Goal: Transaction & Acquisition: Purchase product/service

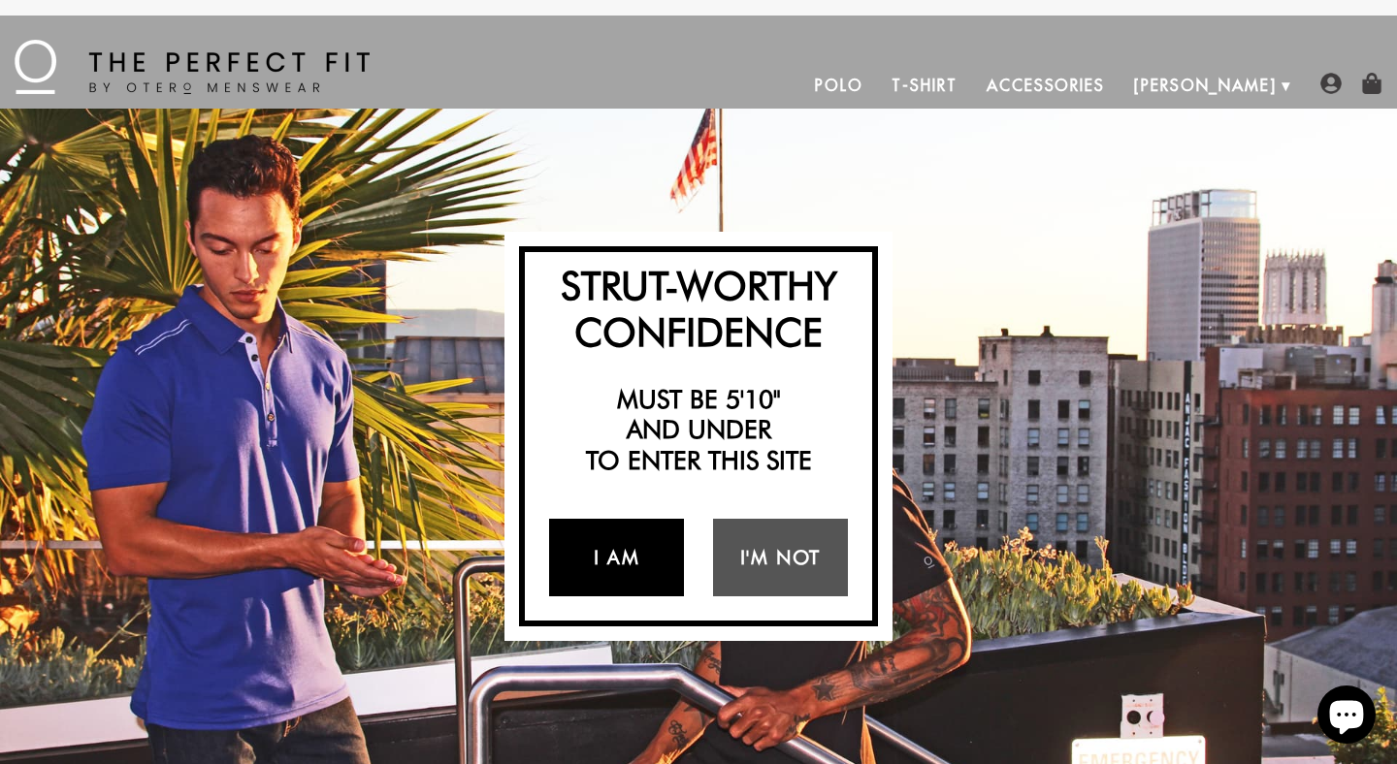
click at [627, 556] on link "I Am" at bounding box center [616, 558] width 135 height 78
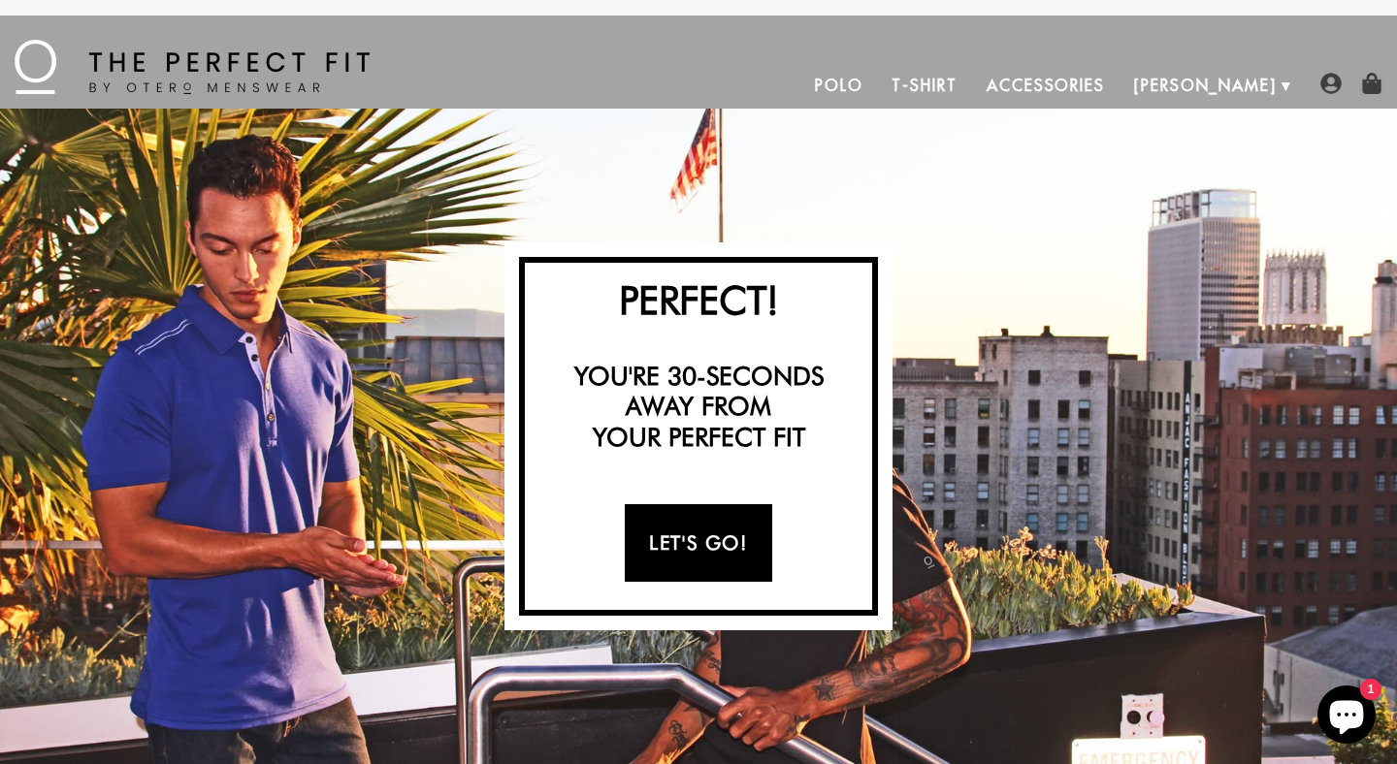
click at [676, 527] on link "Let's Go!" at bounding box center [698, 543] width 146 height 78
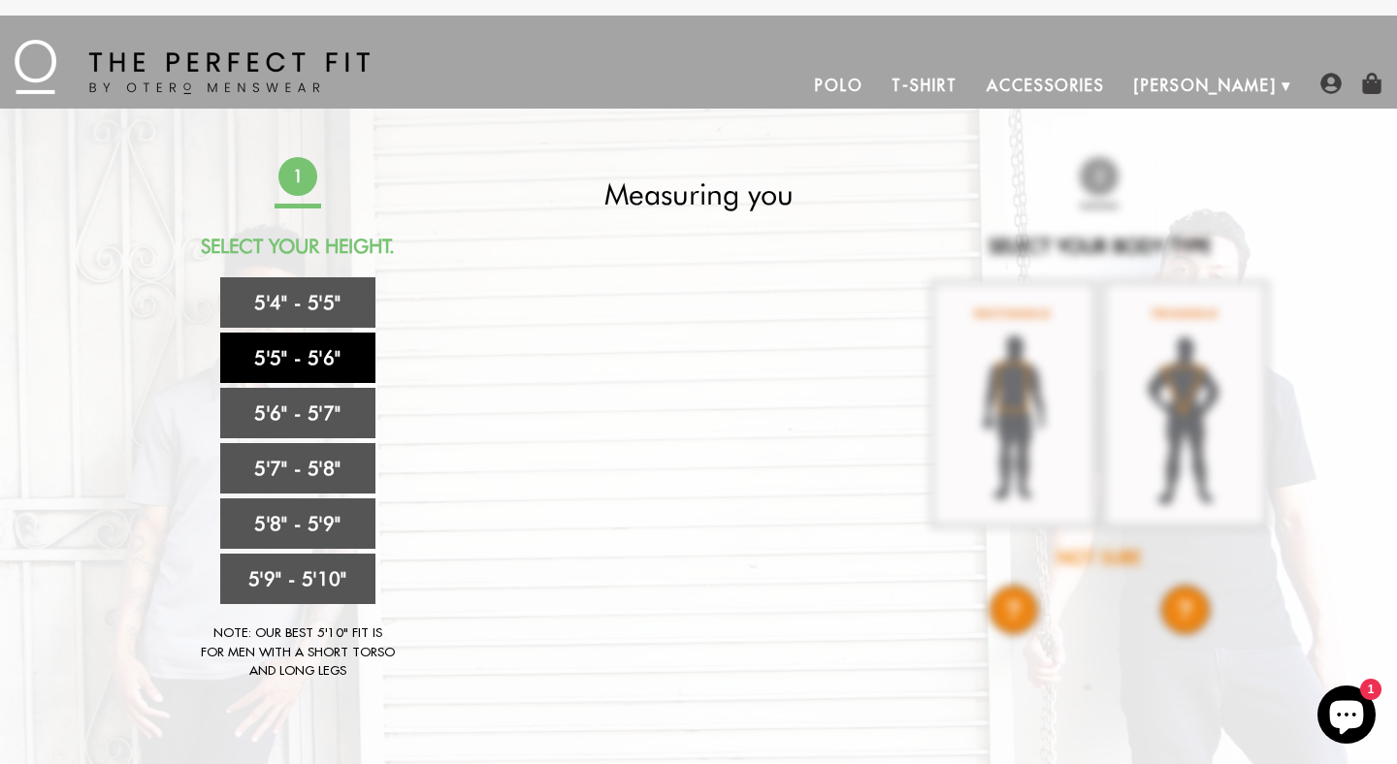
click at [324, 369] on link "5'5" - 5'6"" at bounding box center [297, 358] width 155 height 50
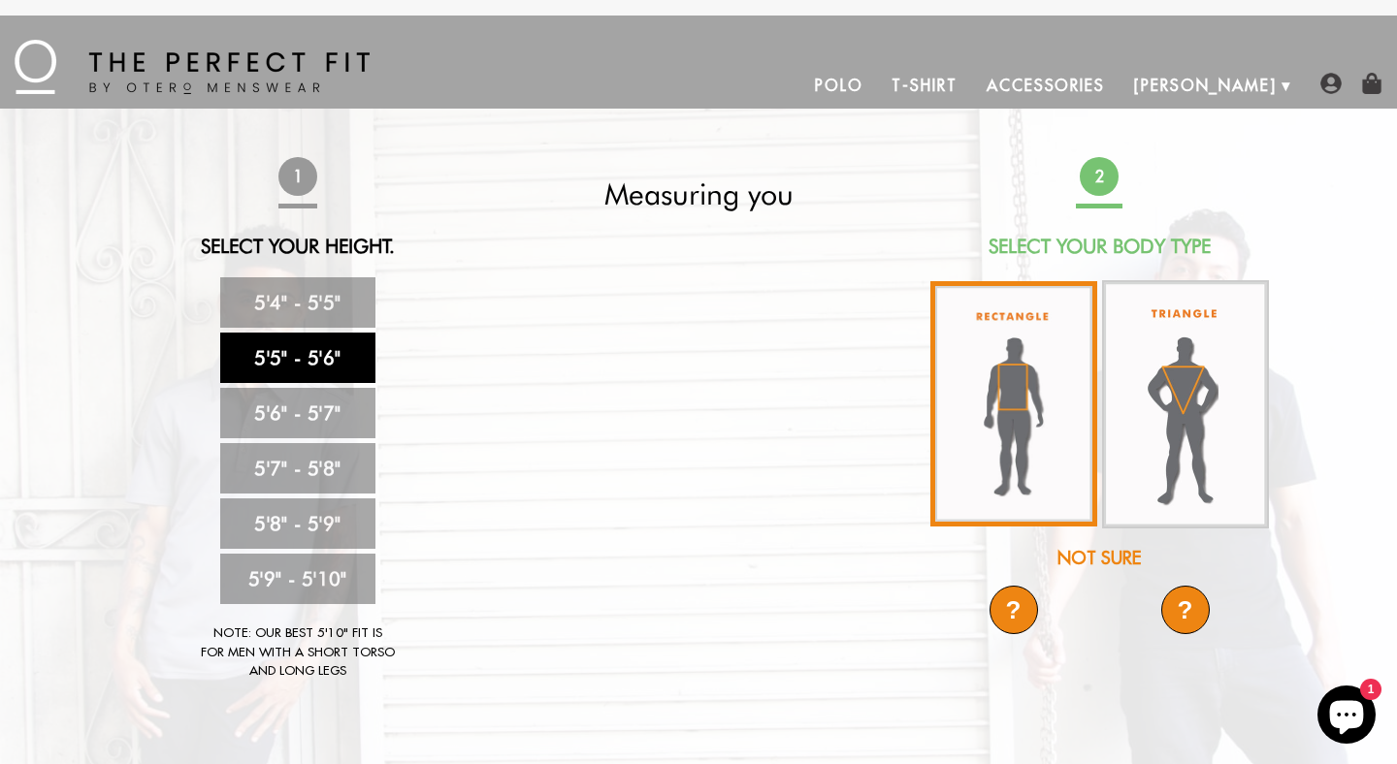
click at [1080, 450] on img at bounding box center [1013, 403] width 167 height 245
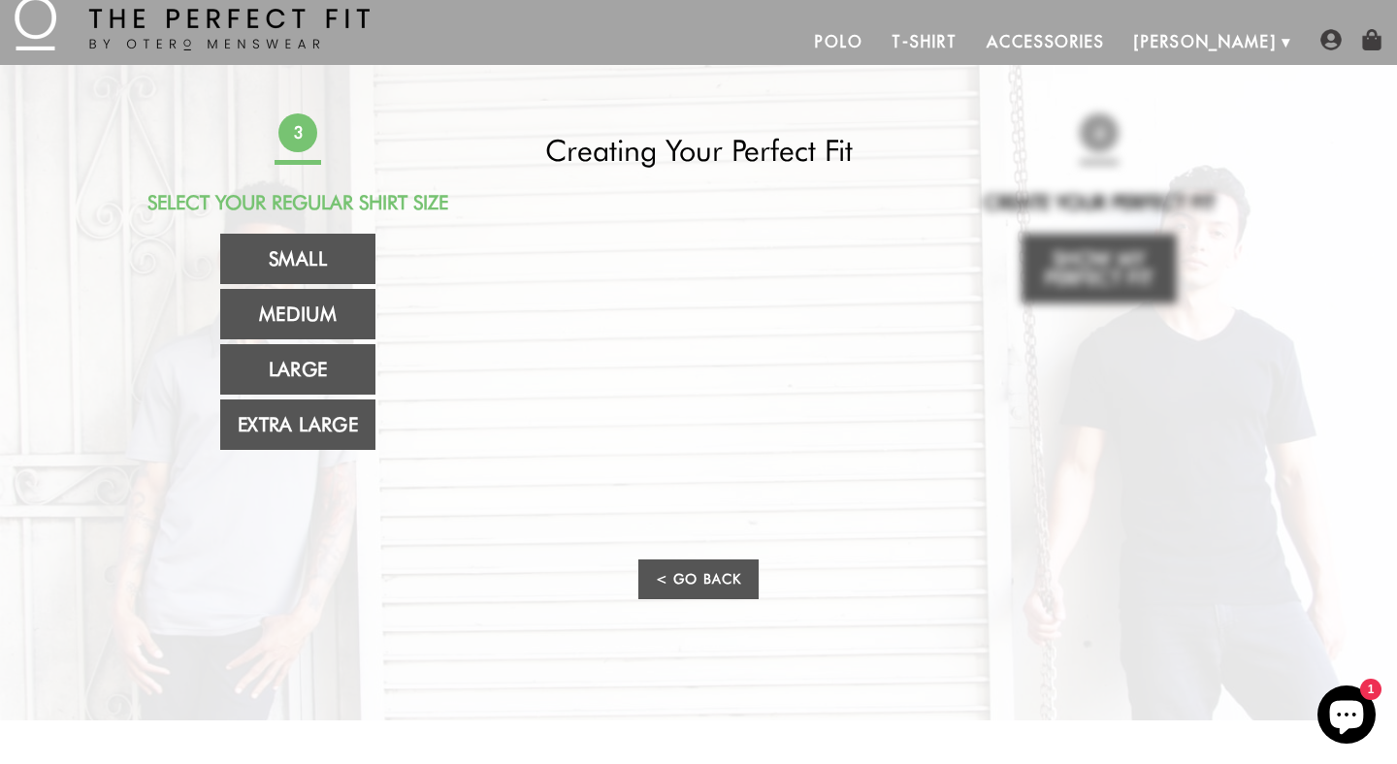
scroll to position [52, 0]
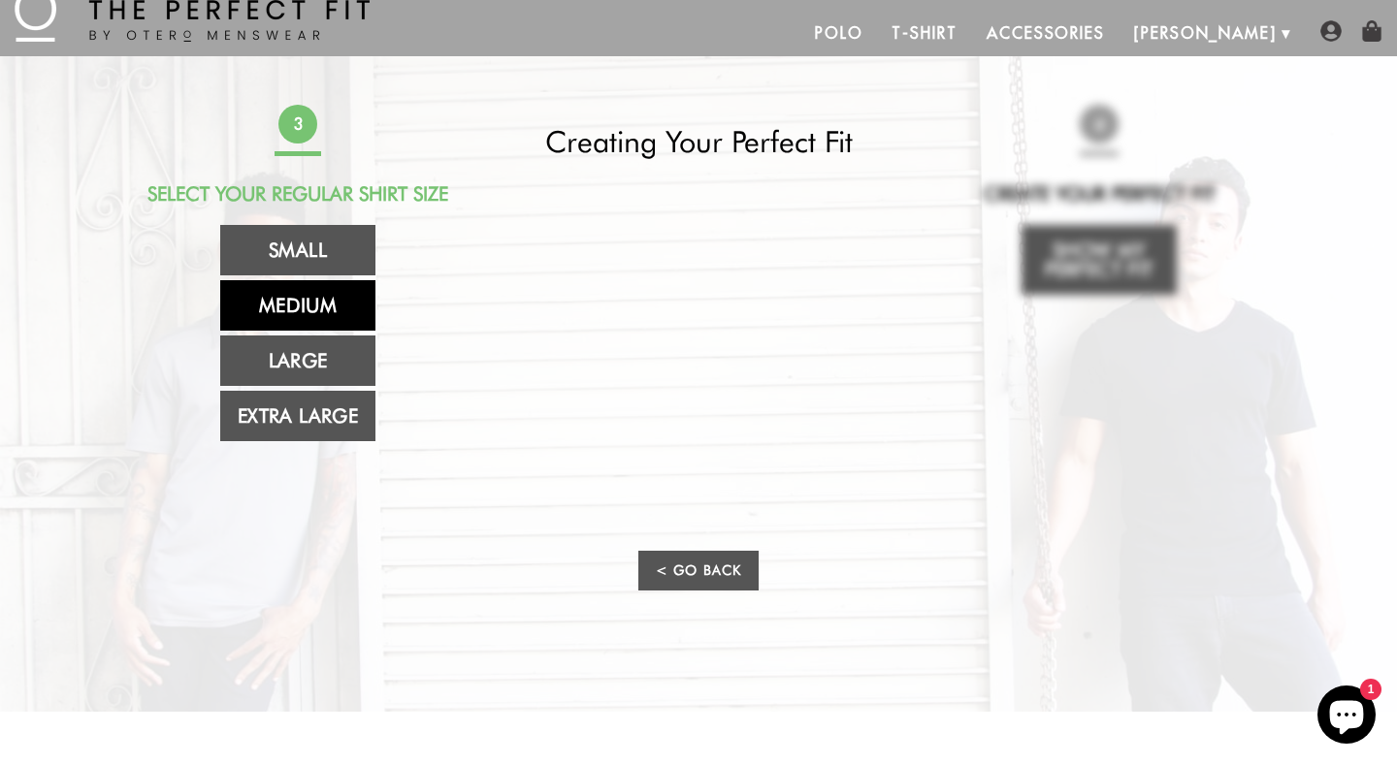
click at [303, 314] on link "Medium" at bounding box center [297, 305] width 155 height 50
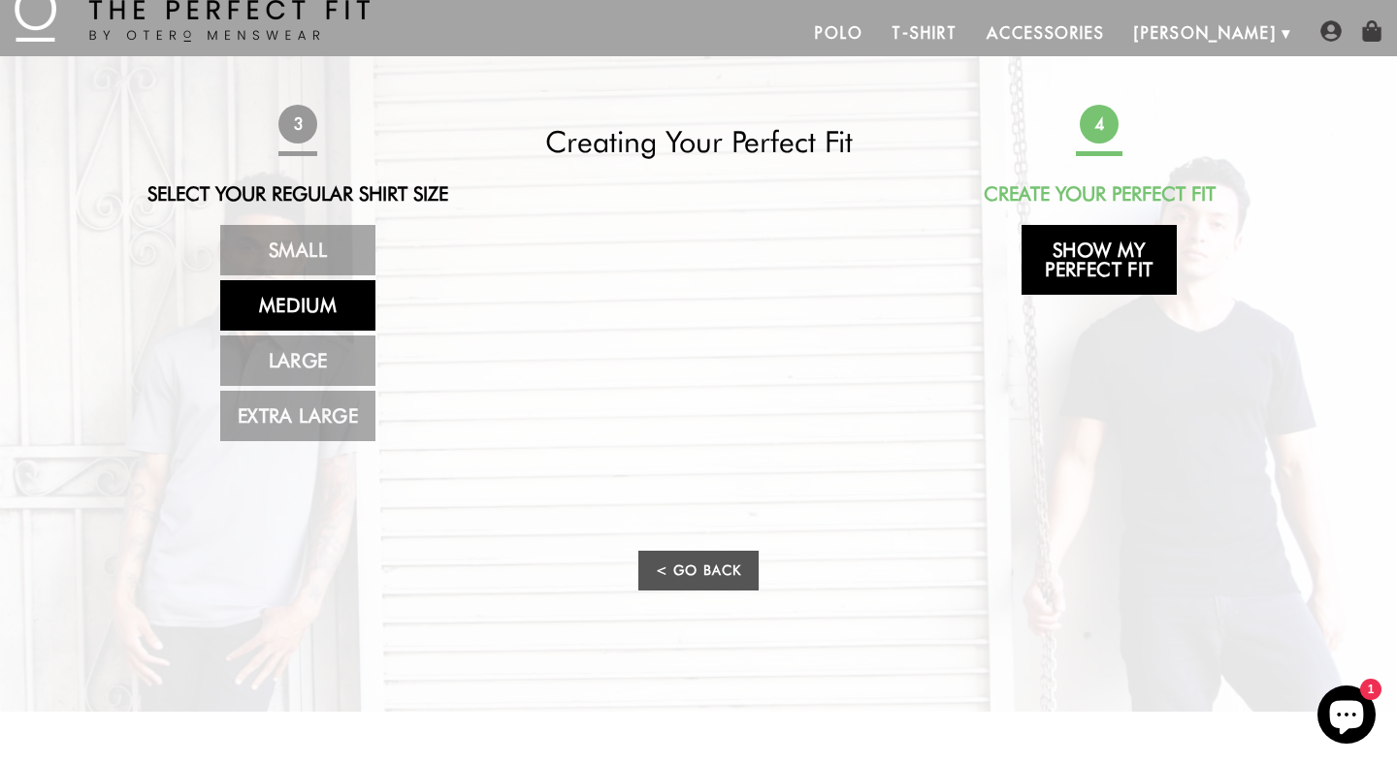
click at [1059, 257] on link "Show My Perfect Fit" at bounding box center [1098, 260] width 155 height 70
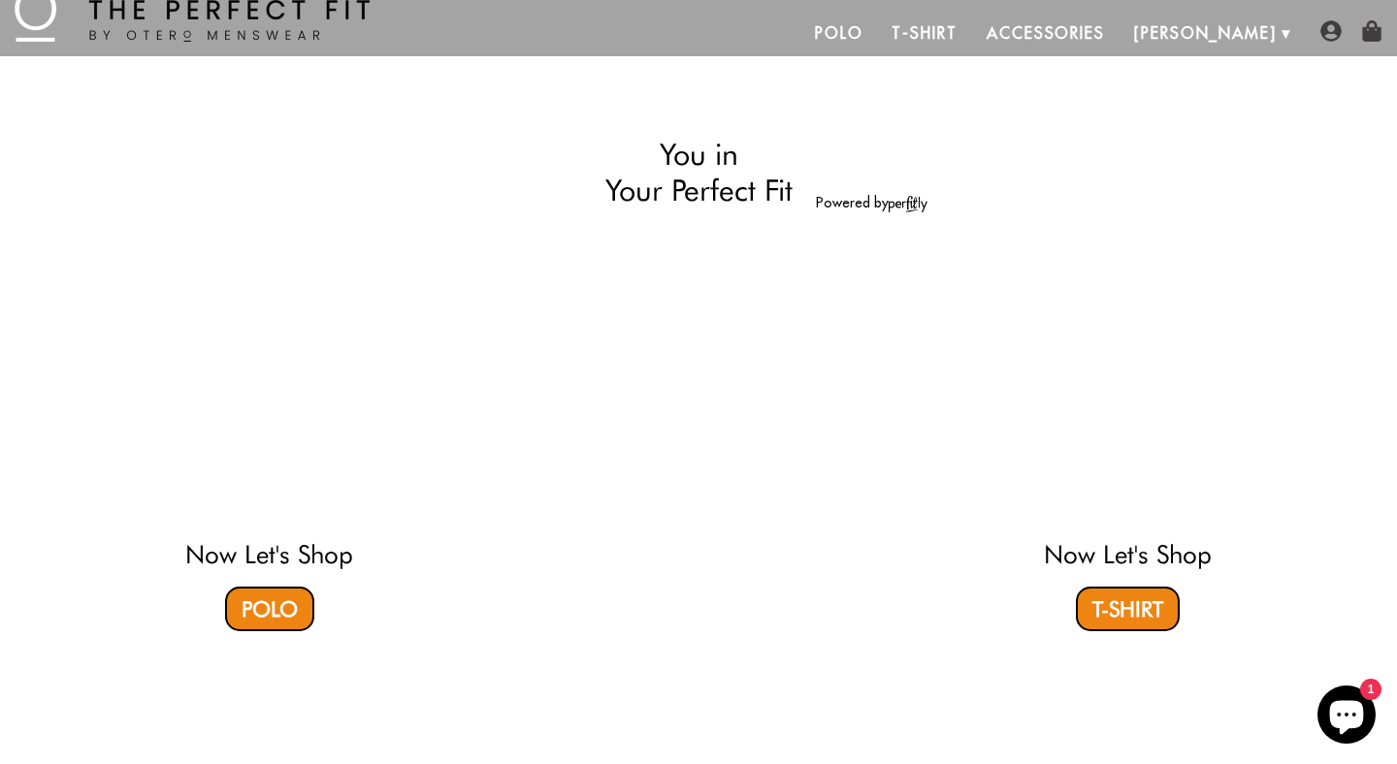
select select "55-56"
select select "M"
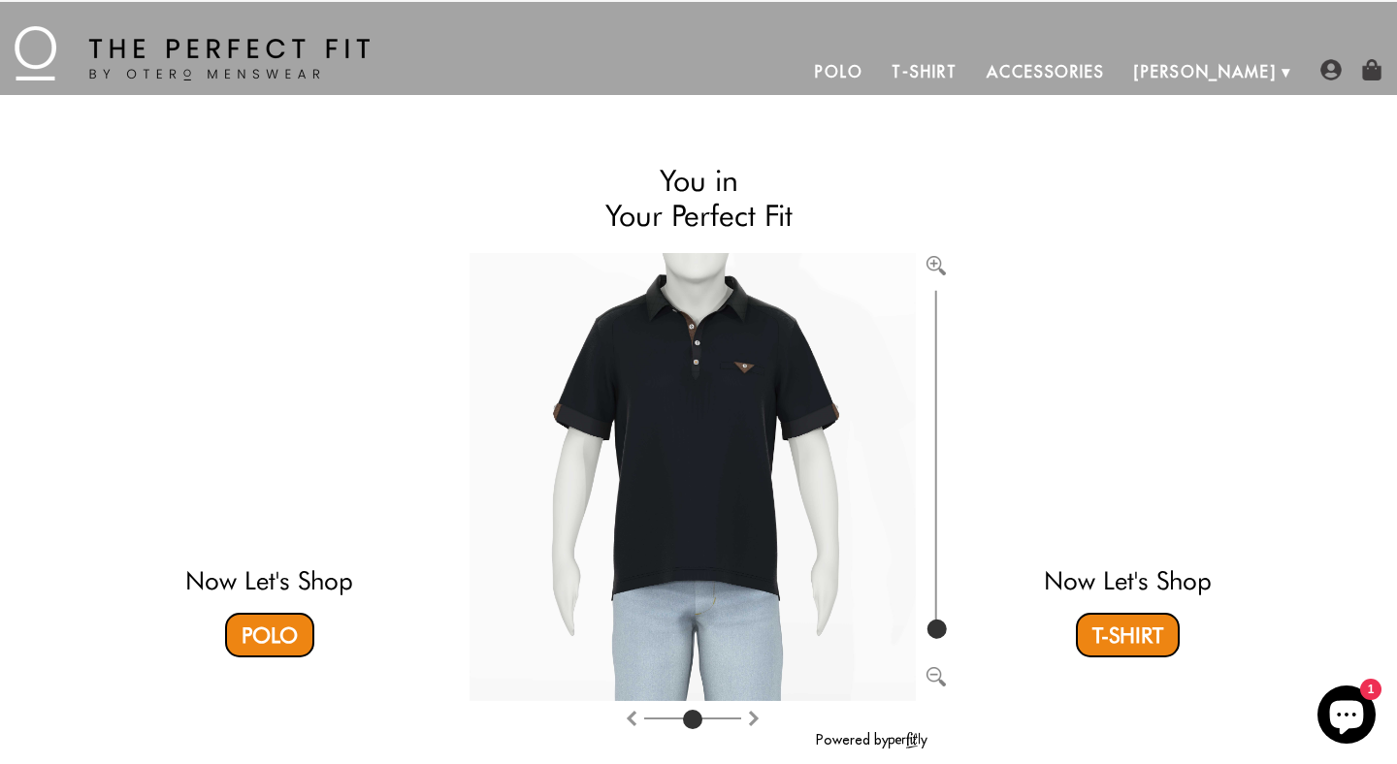
scroll to position [0, 0]
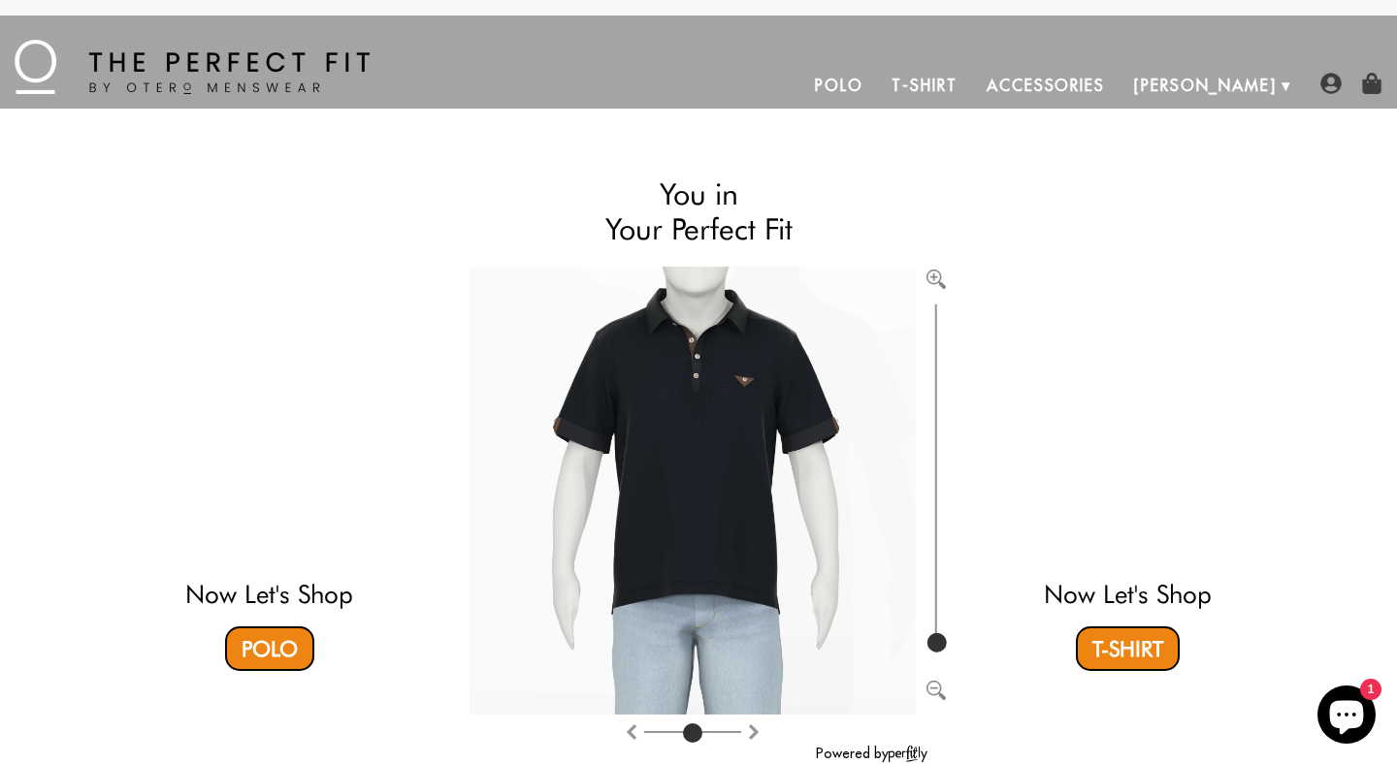
click at [878, 94] on link "Polo" at bounding box center [839, 85] width 78 height 47
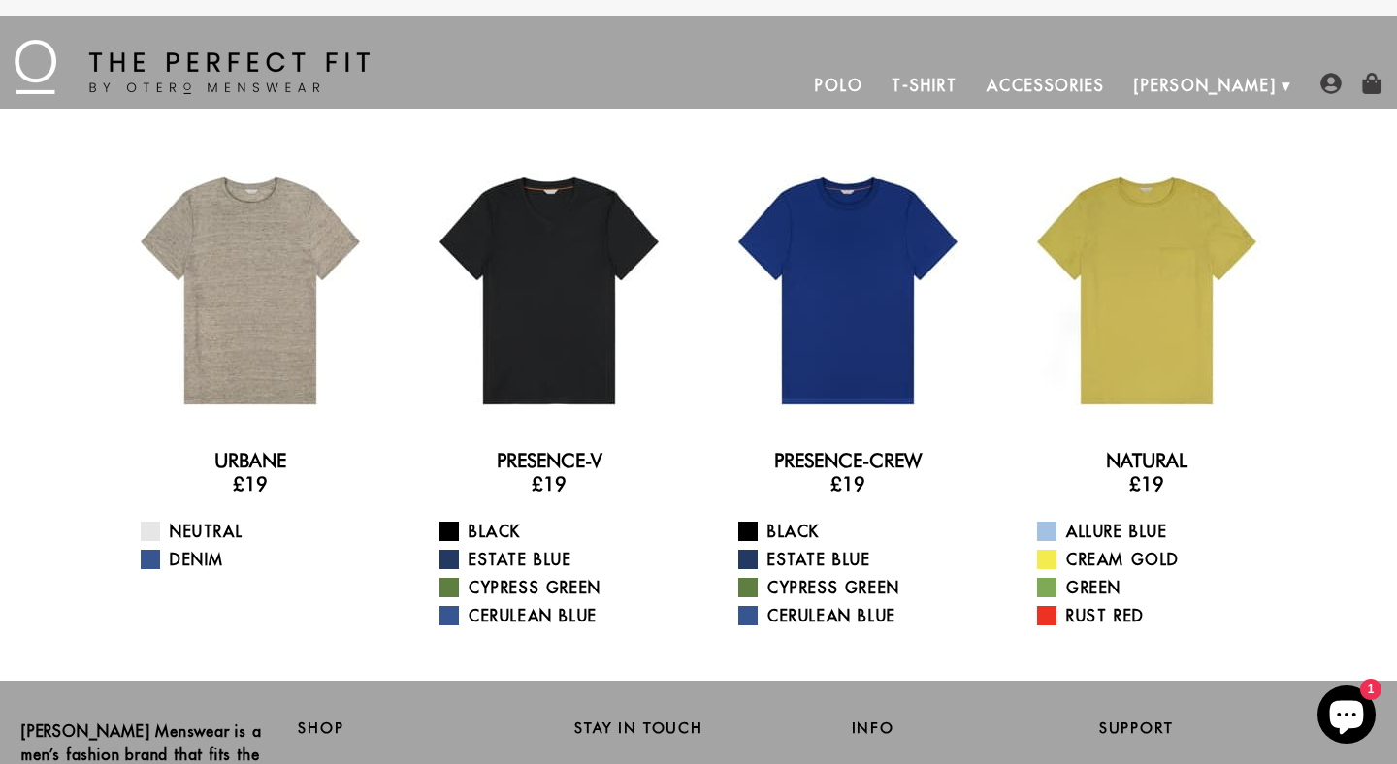
click at [878, 74] on link "Polo" at bounding box center [839, 85] width 78 height 47
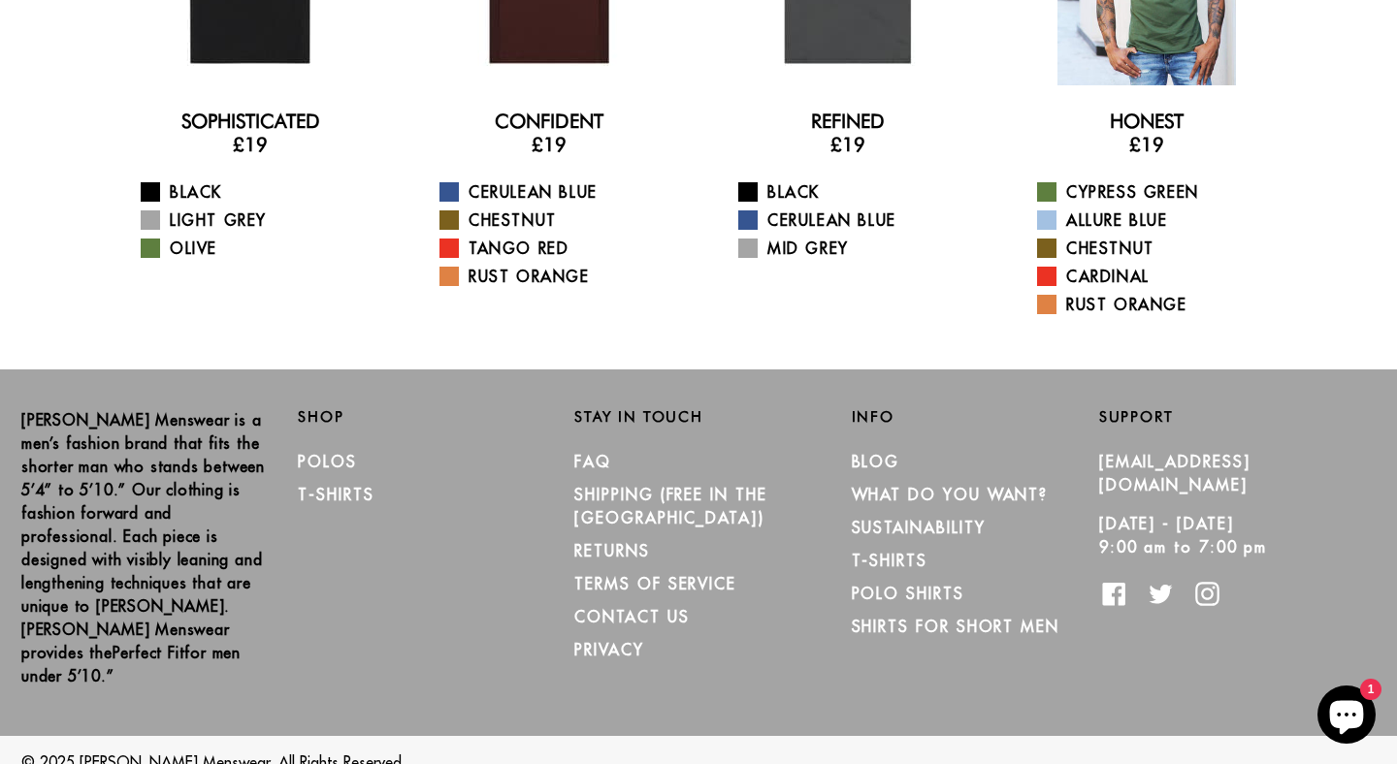
scroll to position [340, 0]
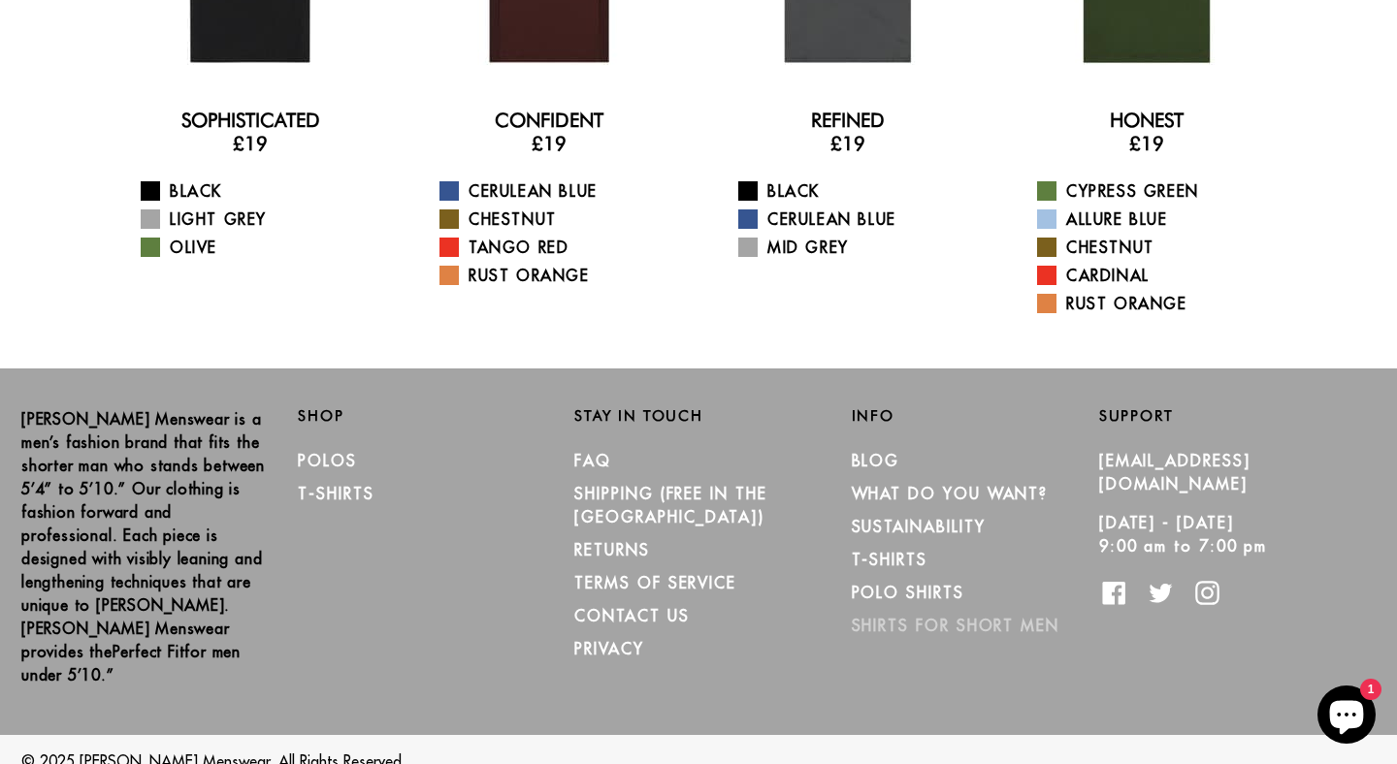
click at [957, 619] on link "Shirts for Short Men" at bounding box center [956, 625] width 208 height 19
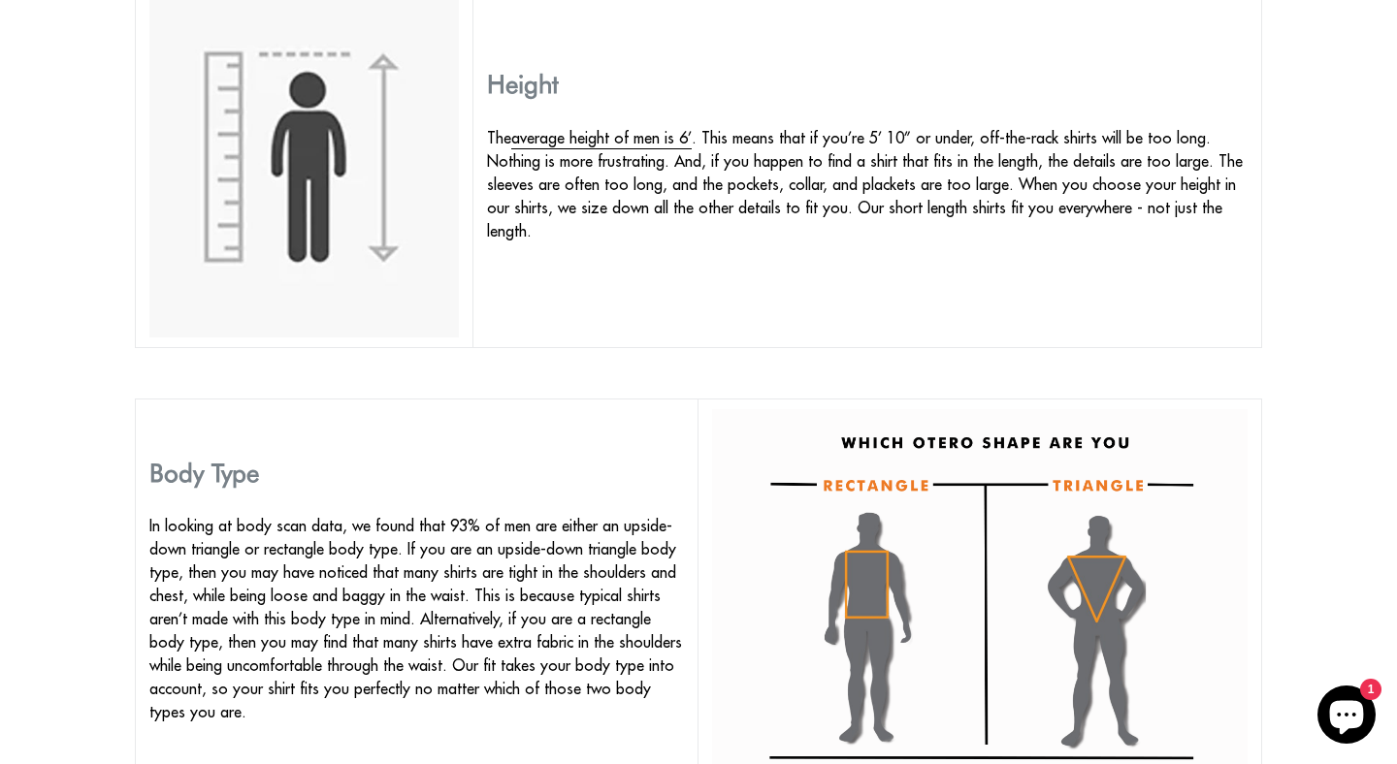
scroll to position [1418, 0]
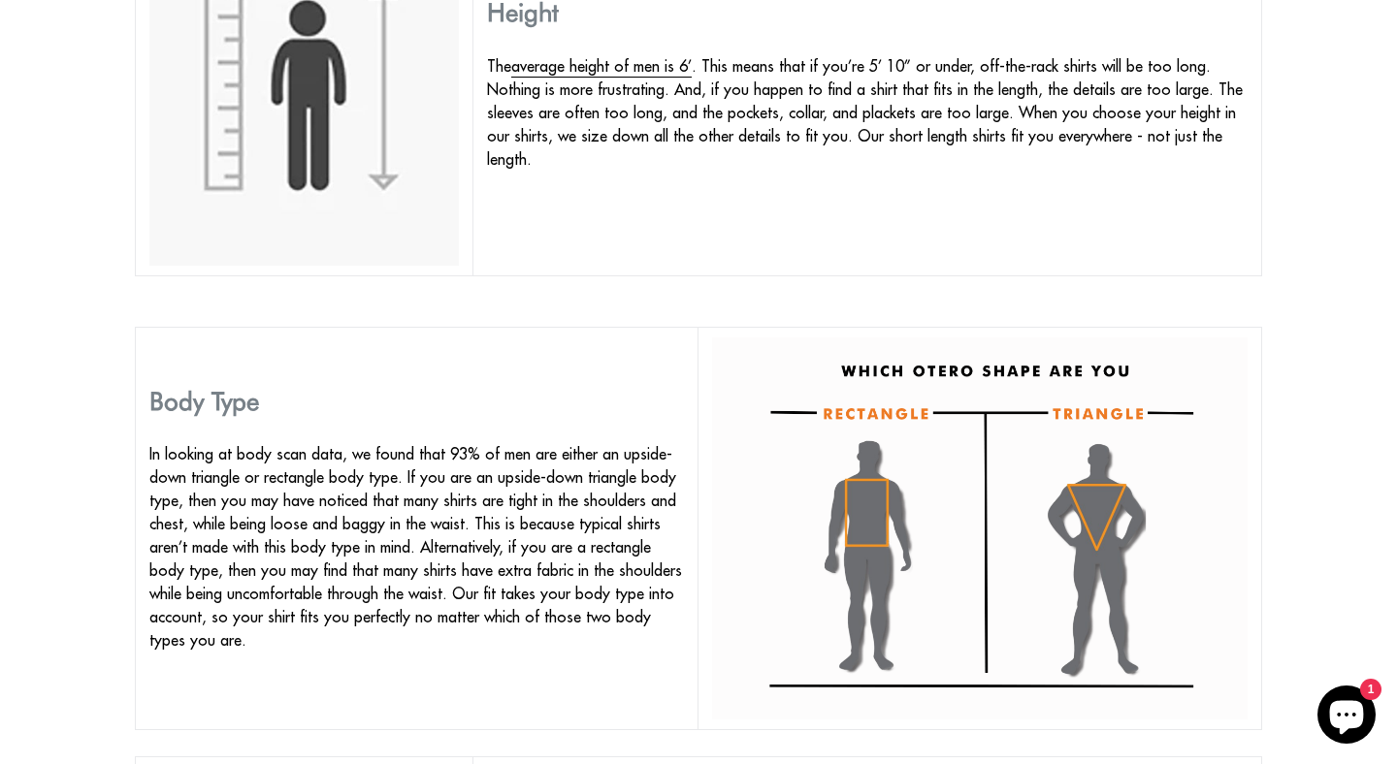
click at [928, 543] on img at bounding box center [979, 529] width 534 height 382
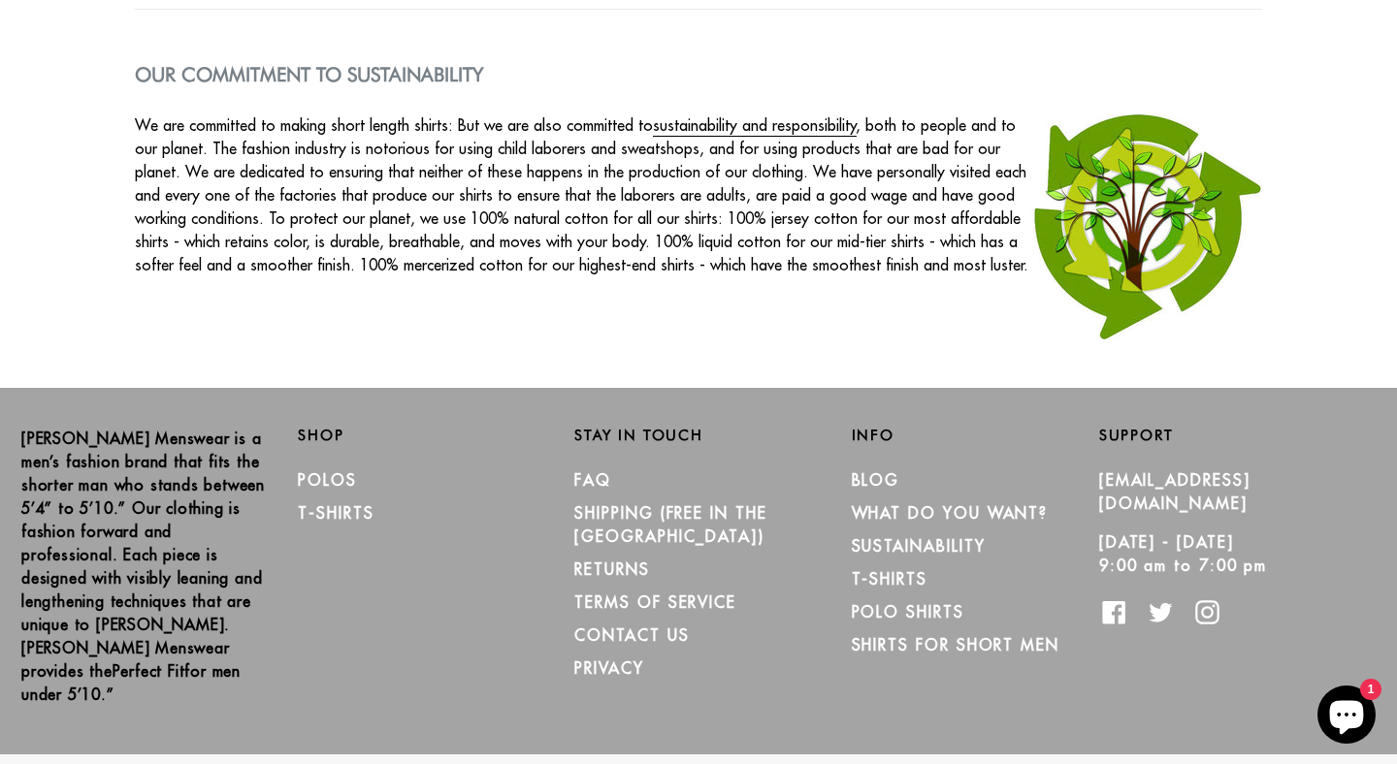
scroll to position [3211, 0]
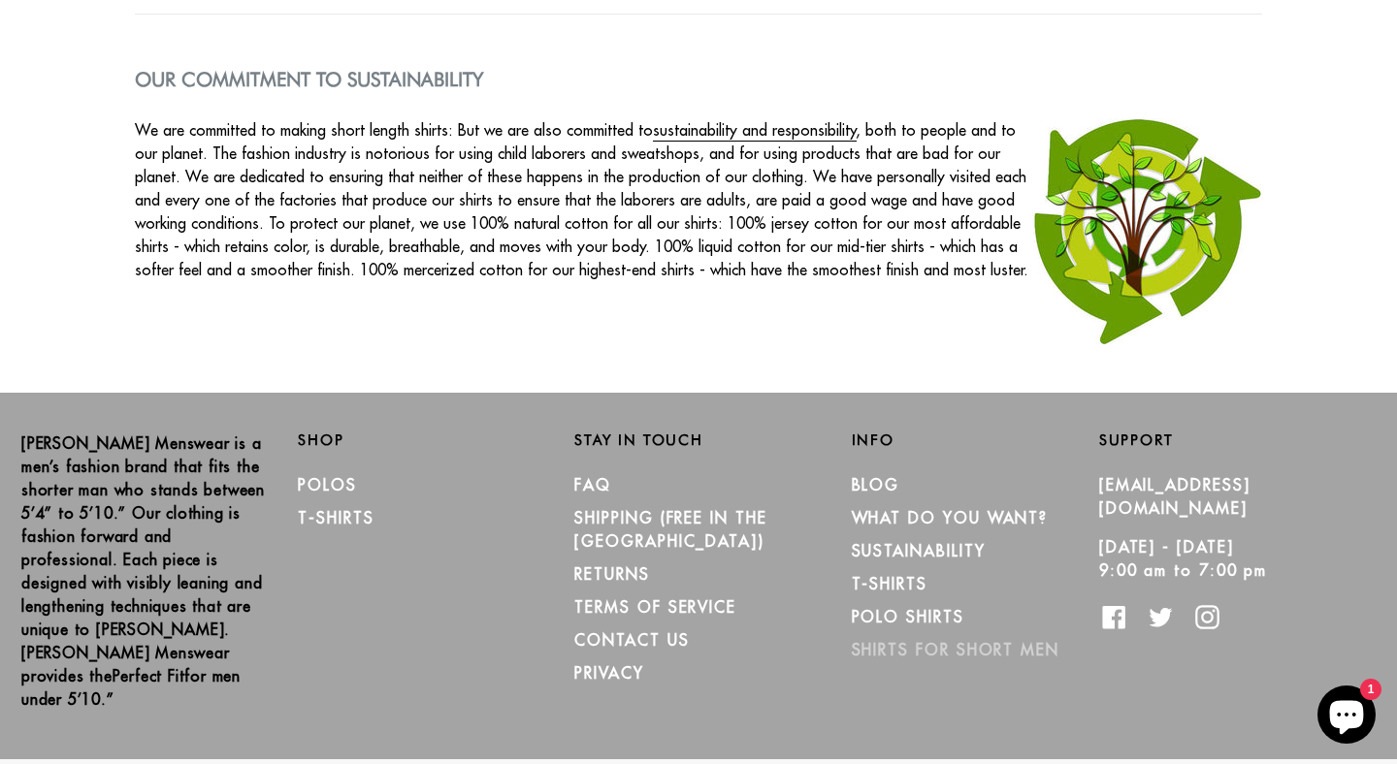
click at [933, 653] on link "Shirts for Short Men" at bounding box center [956, 649] width 208 height 19
